Goal: Information Seeking & Learning: Learn about a topic

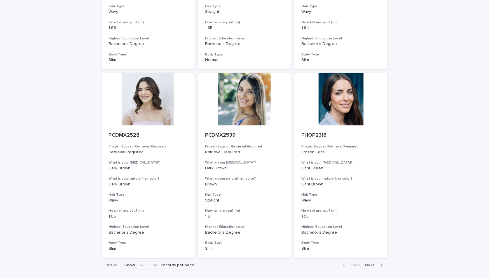
scroll to position [594, 0]
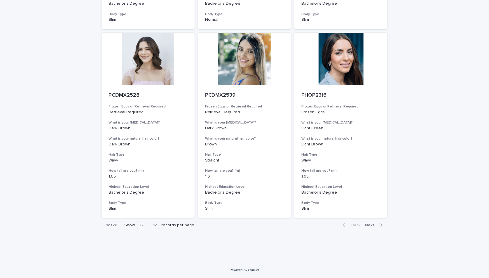
click at [372, 224] on span "Next" at bounding box center [371, 225] width 13 height 4
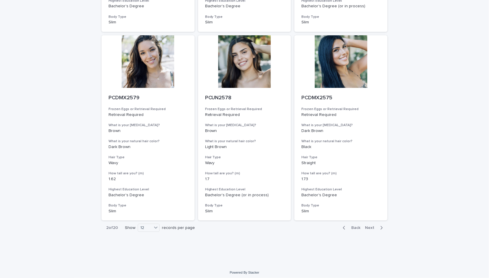
scroll to position [594, 0]
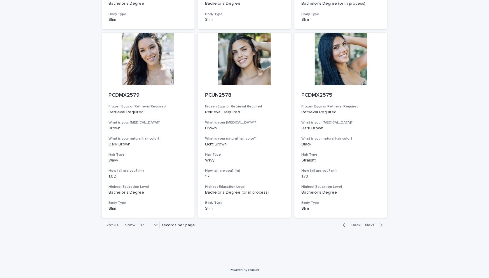
click at [371, 226] on span "Next" at bounding box center [371, 225] width 13 height 4
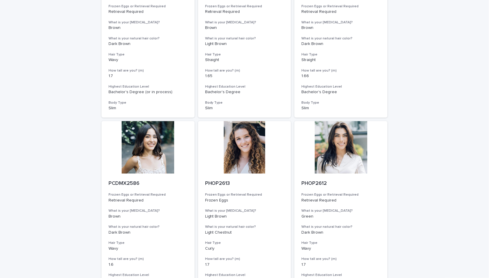
scroll to position [594, 0]
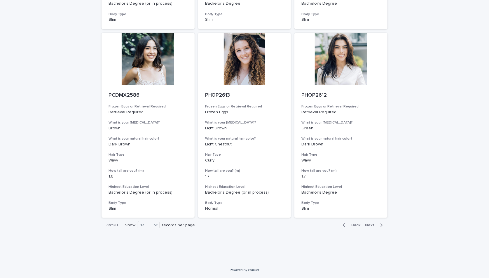
click at [369, 224] on span "Next" at bounding box center [371, 225] width 13 height 4
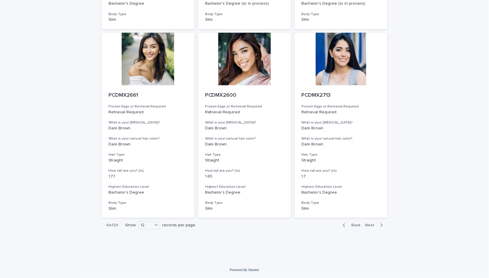
scroll to position [593, 0]
click at [311, 97] on p "PCDMX2713" at bounding box center [340, 96] width 79 height 6
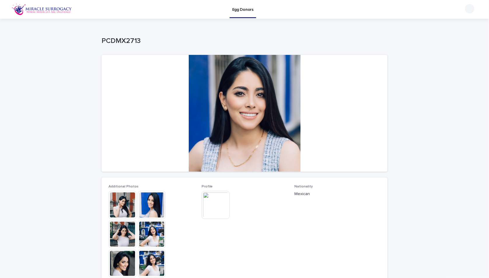
click at [195, 125] on div at bounding box center [244, 113] width 286 height 117
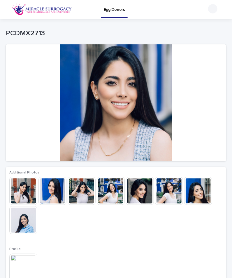
click at [178, 119] on div at bounding box center [116, 102] width 220 height 117
click at [135, 112] on div at bounding box center [116, 102] width 220 height 117
drag, startPoint x: 134, startPoint y: 112, endPoint x: 44, endPoint y: 122, distance: 90.7
click at [44, 122] on div at bounding box center [116, 102] width 220 height 117
